Goal: Obtain resource: Obtain resource

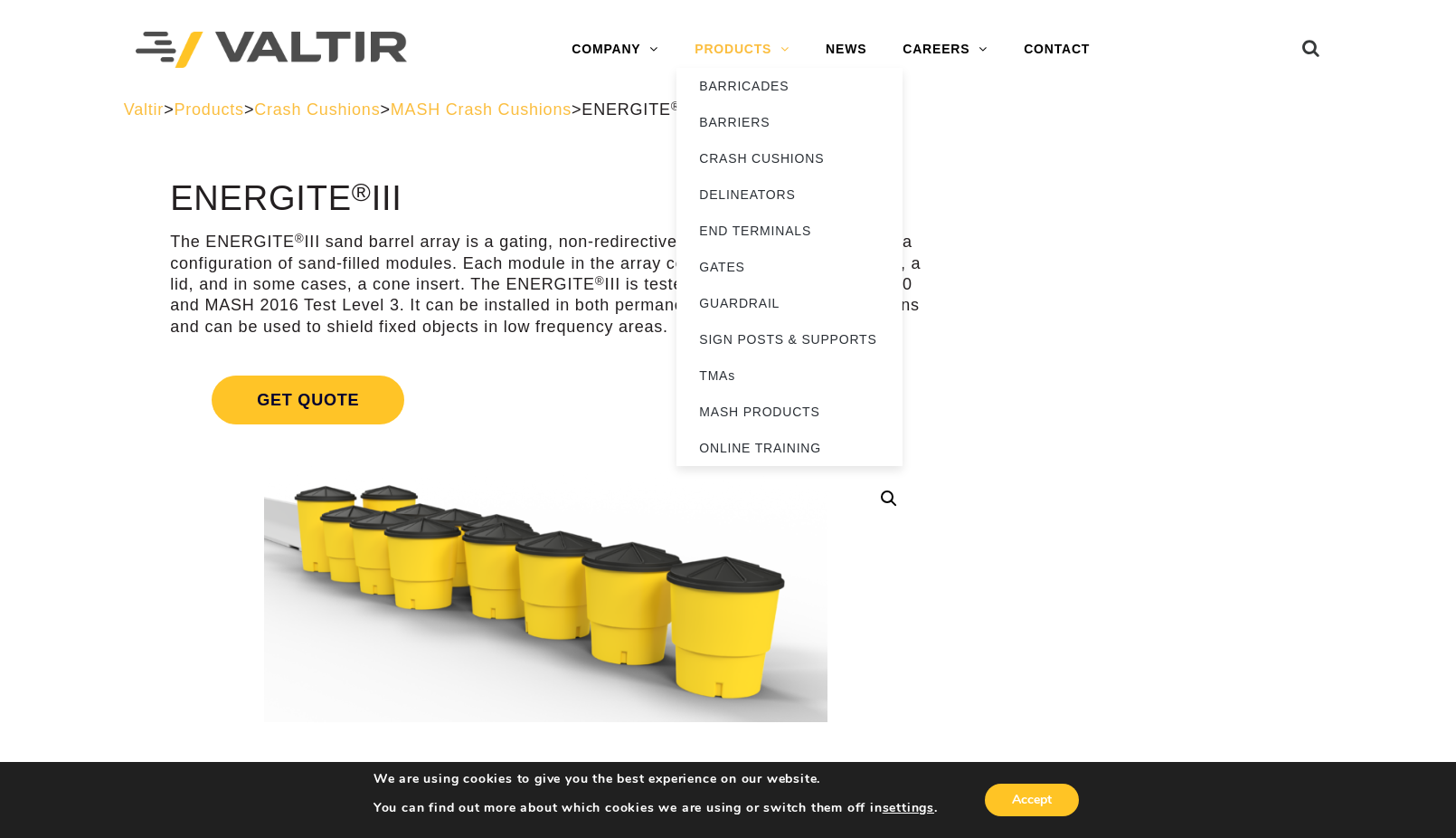
click at [780, 41] on link "PRODUCTS" at bounding box center [741, 50] width 131 height 37
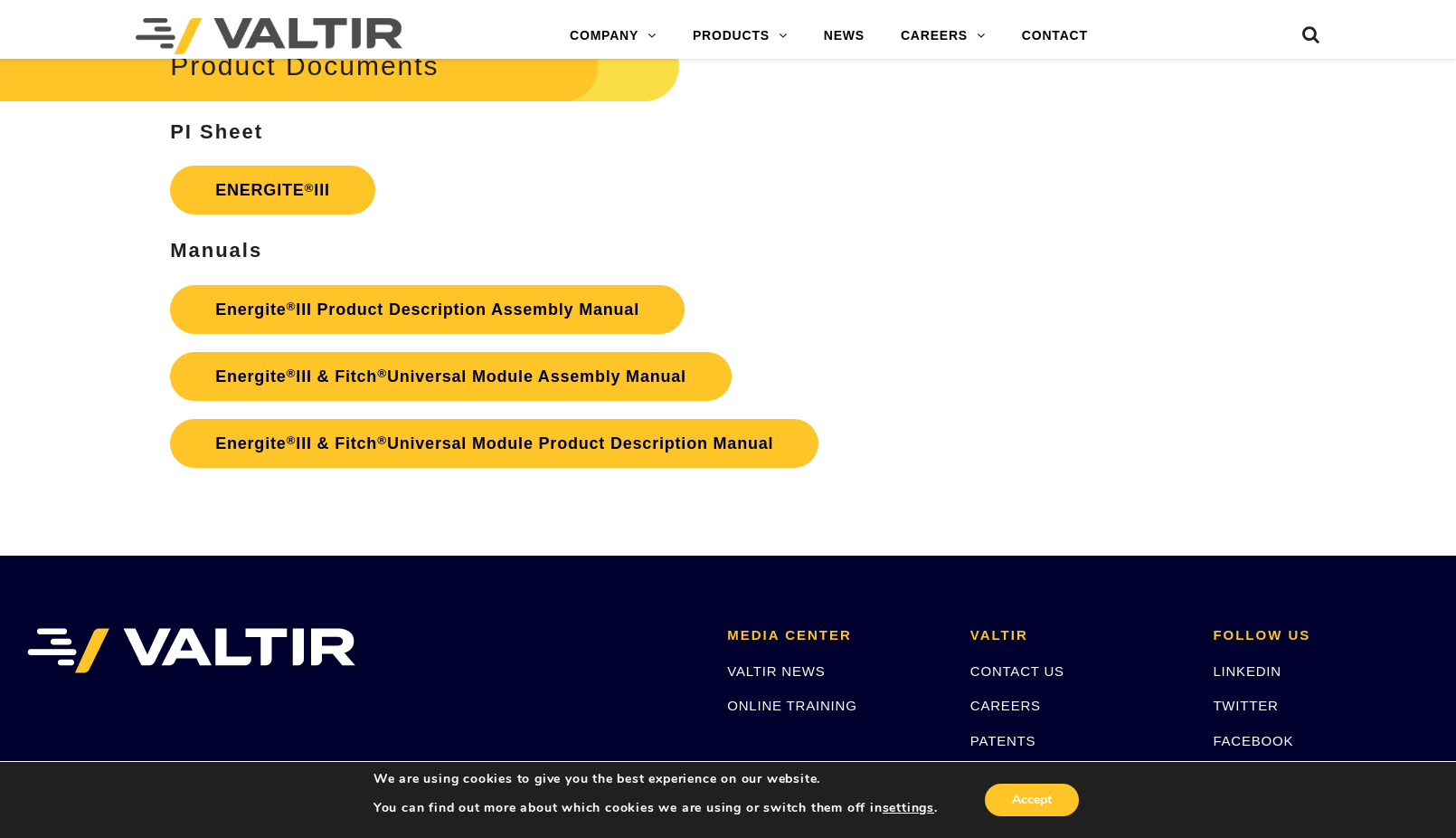
scroll to position [3076, 0]
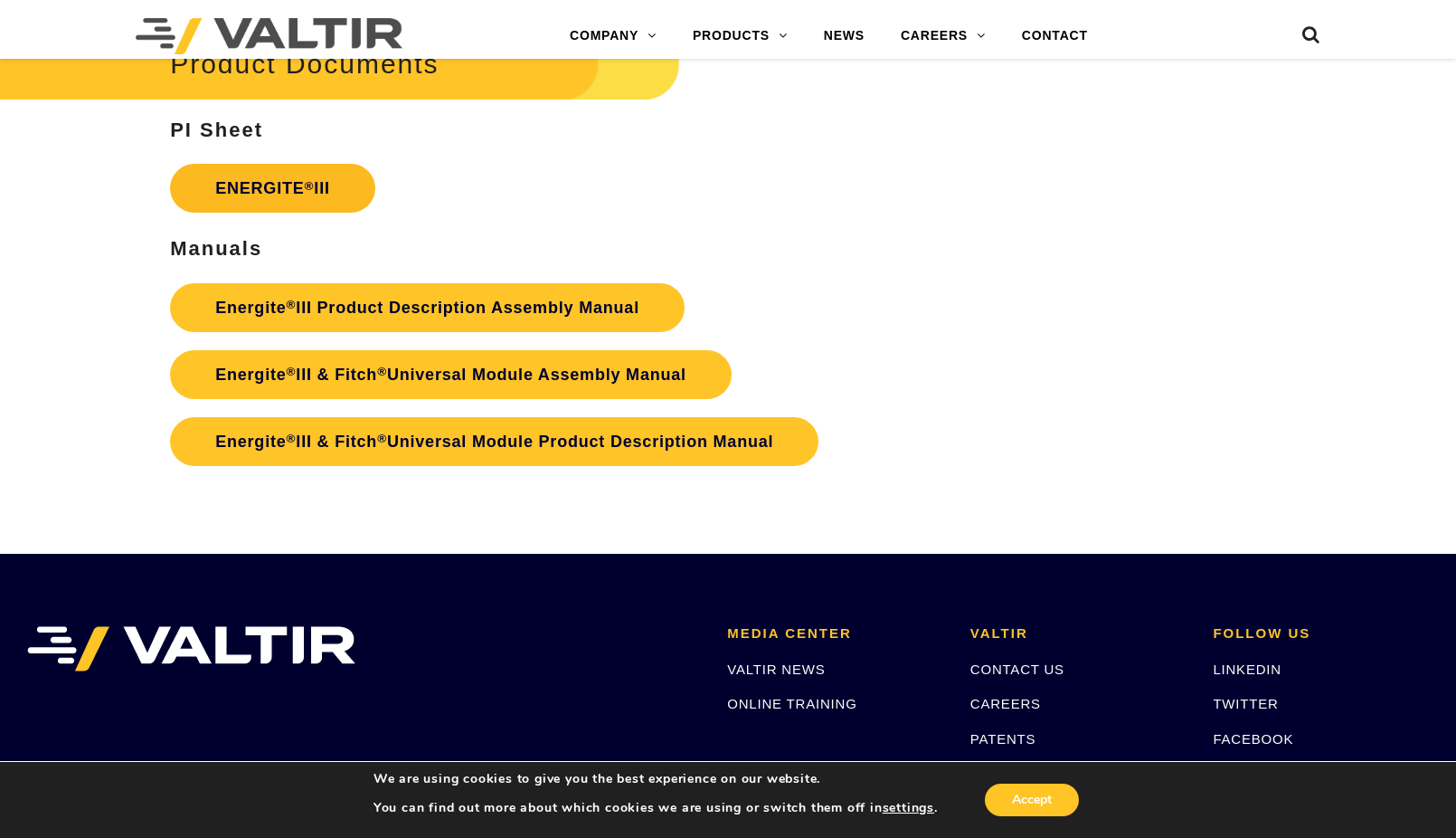
click at [293, 189] on link "ENERGITE ® III" at bounding box center [273, 188] width 205 height 49
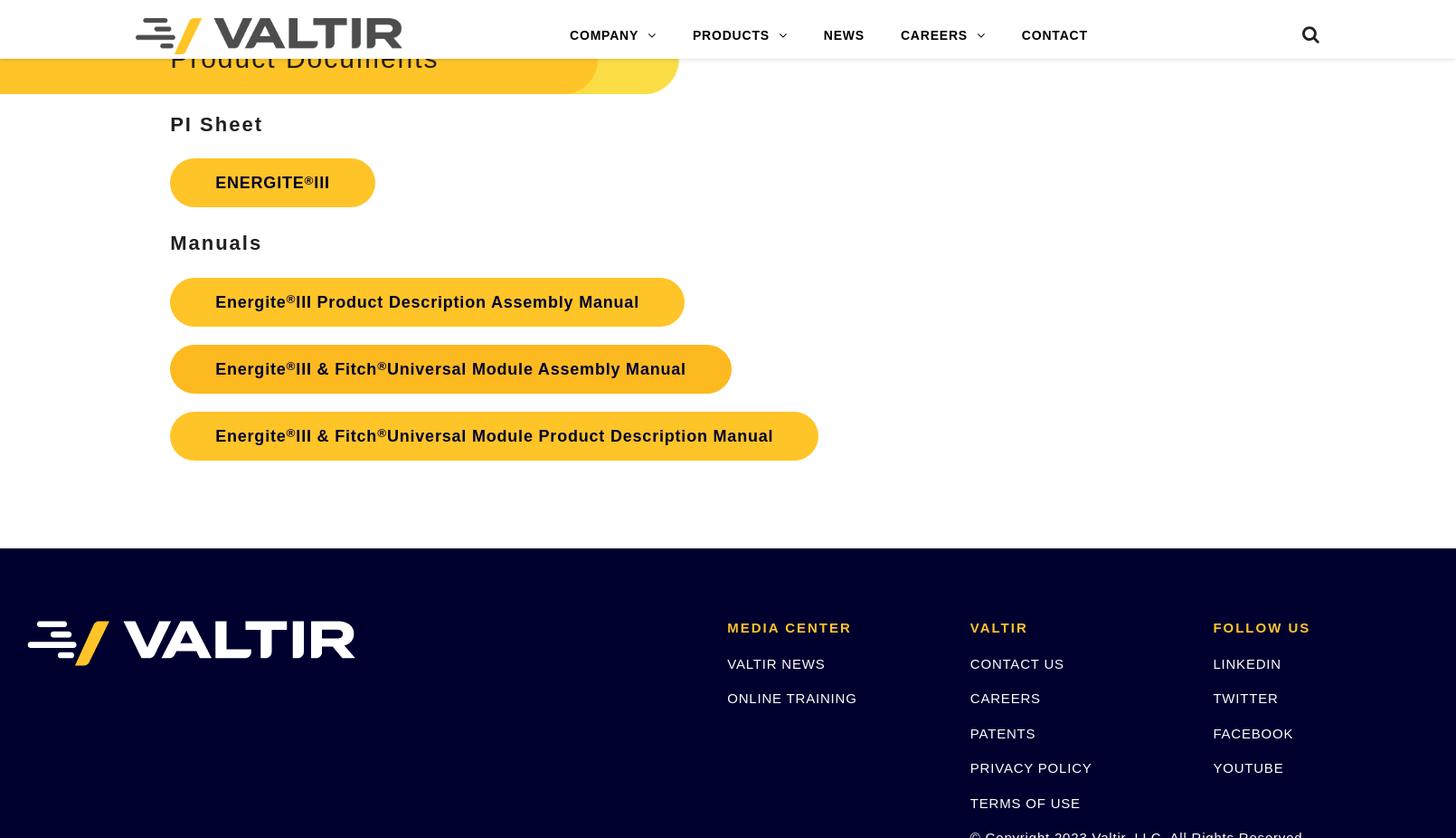
scroll to position [3076, 0]
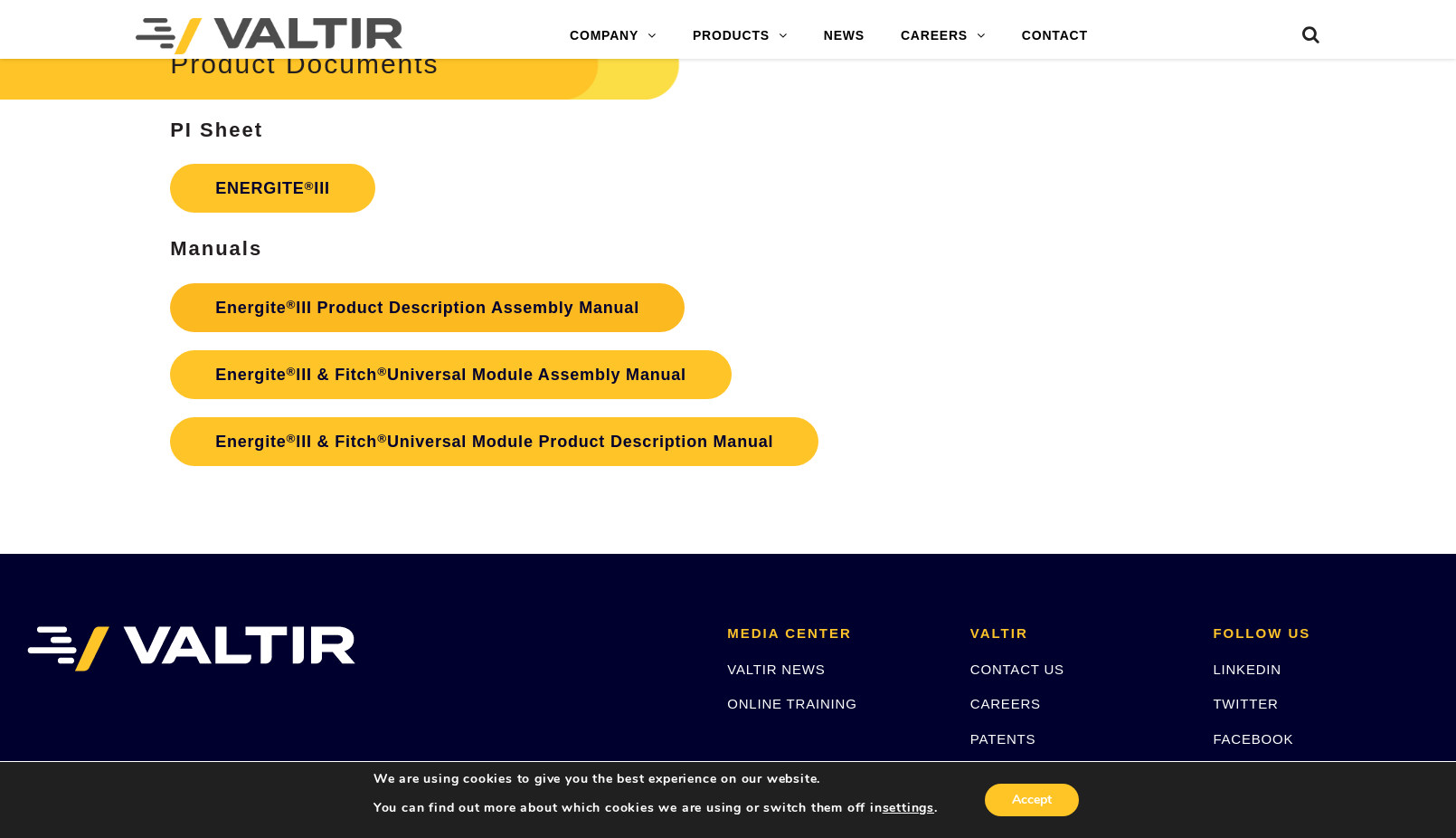
click at [383, 304] on link "Energite ® III Product Description Assembly Manual" at bounding box center [428, 307] width 514 height 49
